Goal: Transaction & Acquisition: Purchase product/service

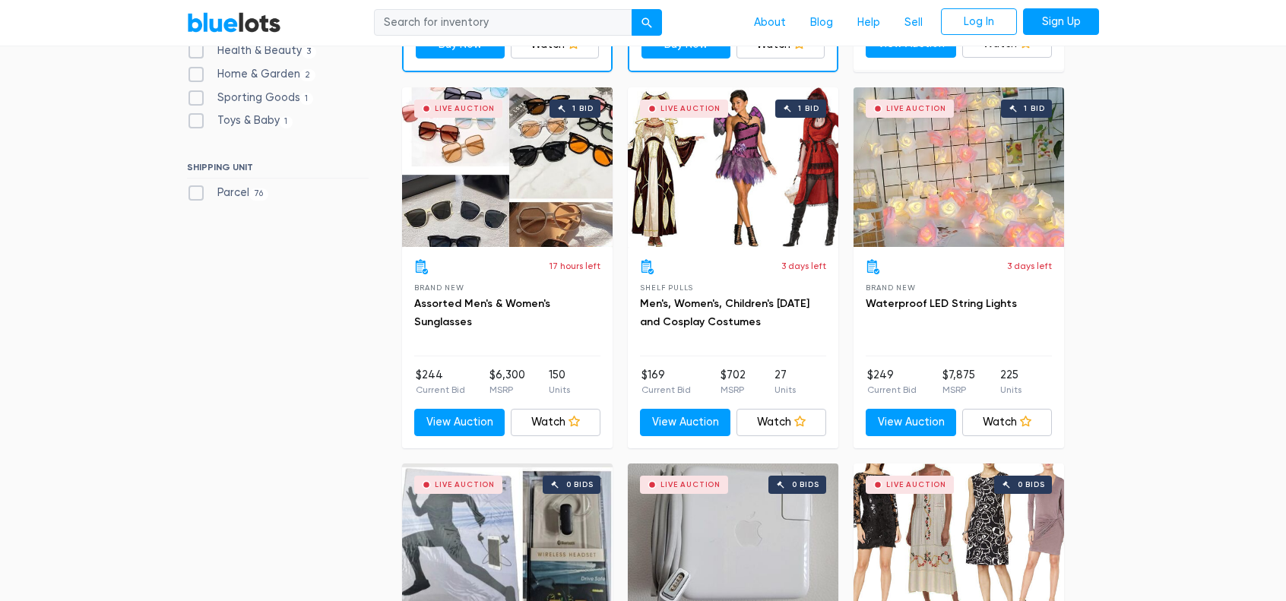
scroll to position [836, 0]
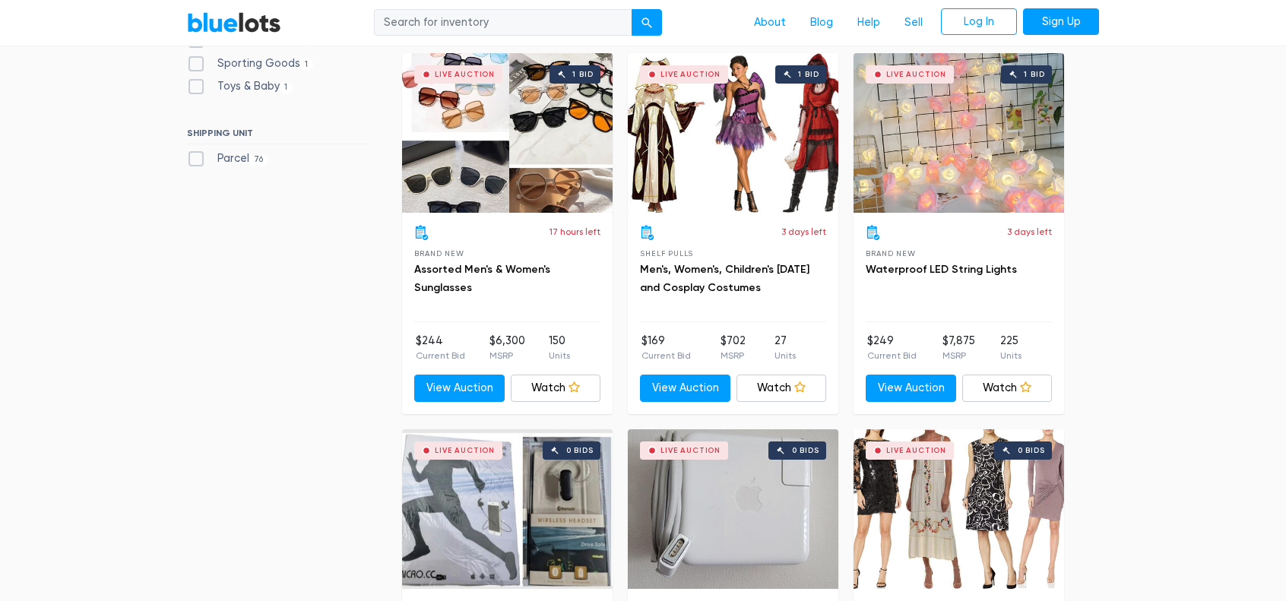
drag, startPoint x: 1109, startPoint y: 413, endPoint x: 1150, endPoint y: 378, distance: 54.0
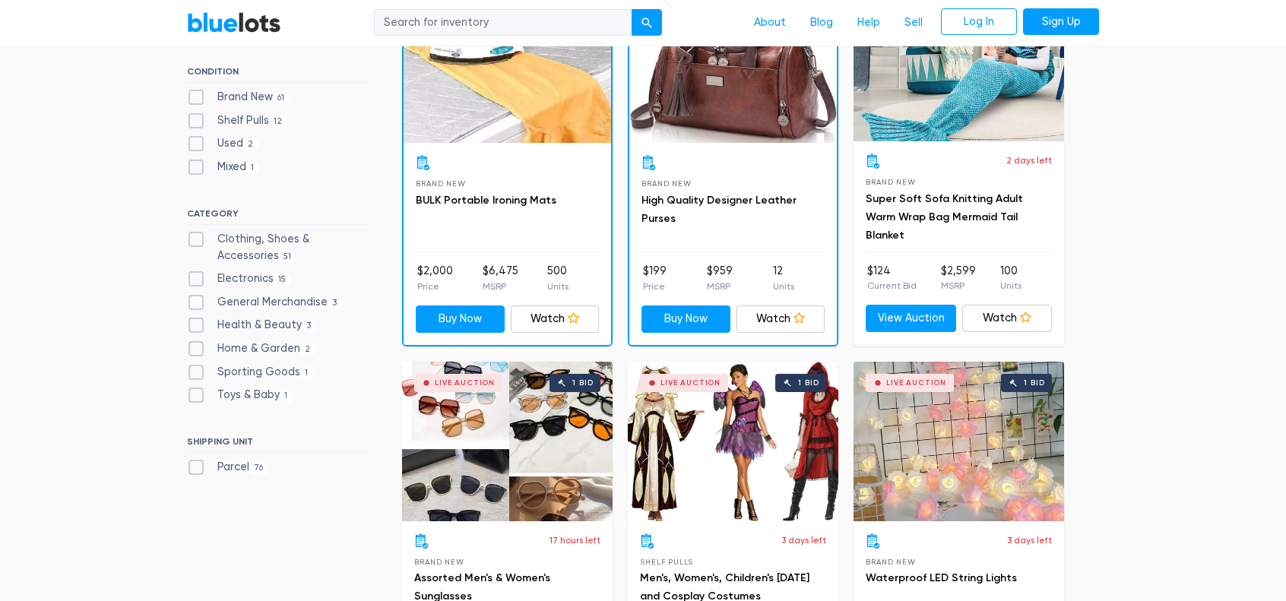
scroll to position [532, 0]
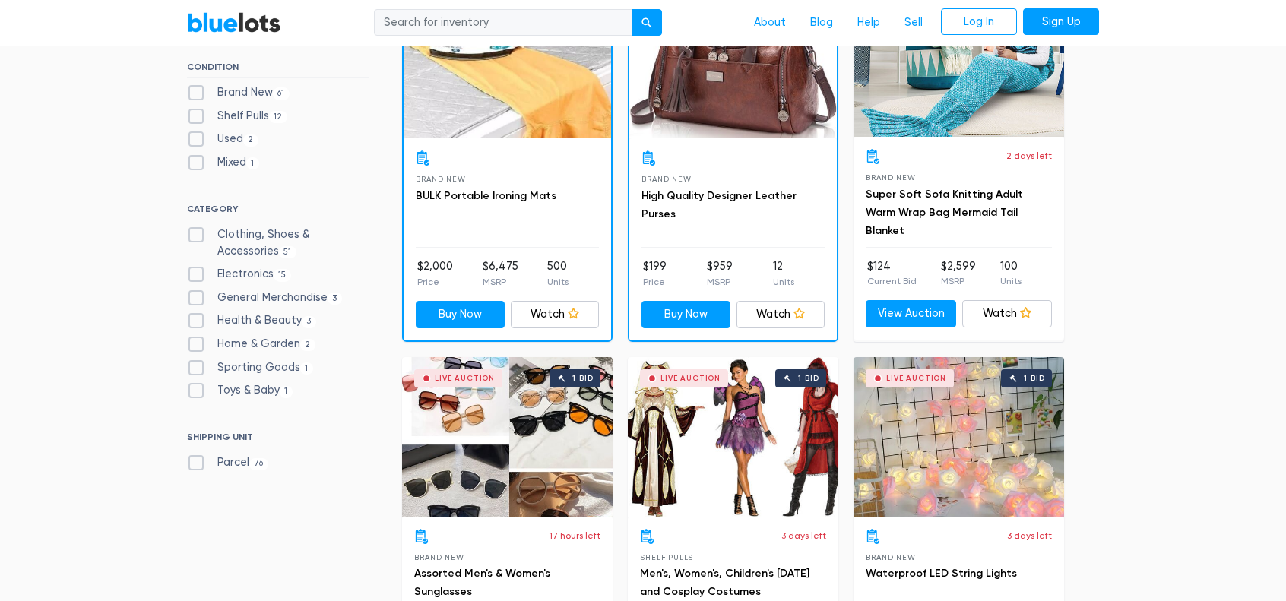
click at [195, 268] on label "Electronics 15" at bounding box center [239, 274] width 104 height 17
click at [195, 268] on input "Electronics 15" at bounding box center [192, 271] width 10 height 10
checkbox input "true"
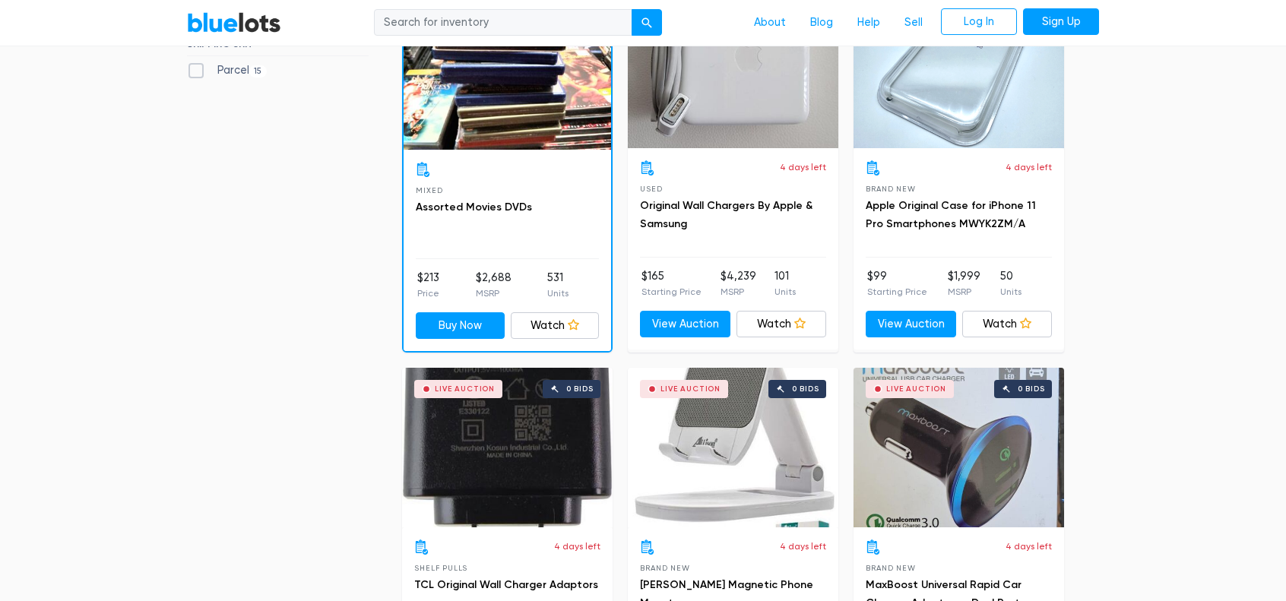
scroll to position [941, 0]
